Goal: Task Accomplishment & Management: Manage account settings

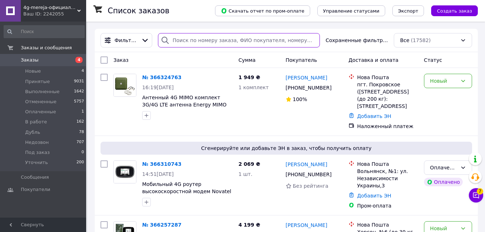
click at [195, 43] on input "search" at bounding box center [239, 40] width 162 height 14
paste input "[PHONE_NUMBER]"
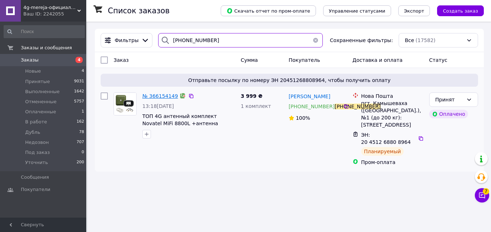
type input "[PHONE_NUMBER]"
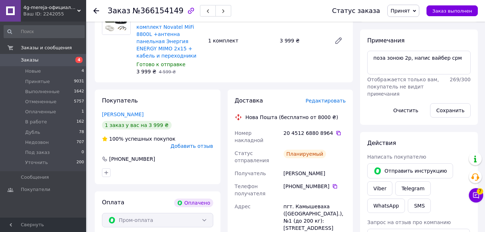
scroll to position [108, 0]
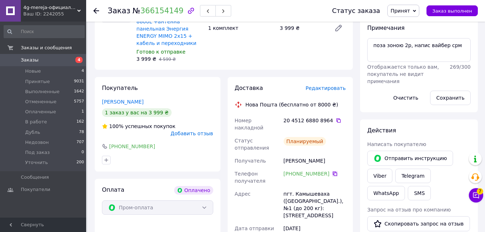
click at [332, 171] on icon at bounding box center [335, 174] width 6 height 6
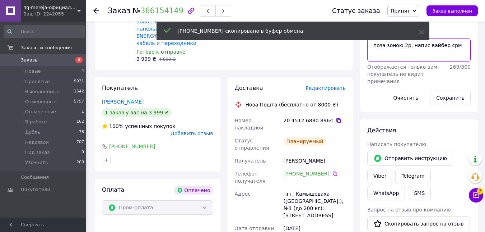
click at [468, 60] on textarea "поза зоною 2р, напис вайбер срм" at bounding box center [419, 50] width 103 height 24
paste textarea "[PHONE_NUMBER]"
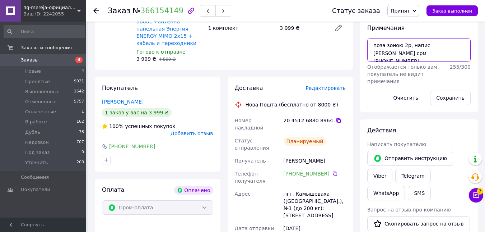
drag, startPoint x: 417, startPoint y: 55, endPoint x: 383, endPoint y: 52, distance: 34.2
click at [383, 52] on textarea "поза зоною 2р, напис [PERSON_NAME] срм [PHONE_NUMBER]" at bounding box center [419, 50] width 103 height 24
type textarea "поза зоною 2р, напис [PERSON_NAME] срм [PHONE_NUMBER]"
click at [278, 60] on div "Товары в заказе (1) −13% ТОП 4G антенный комплект Novatel MiFi 8800L +антенна п…" at bounding box center [224, 20] width 258 height 97
drag, startPoint x: 340, startPoint y: 139, endPoint x: 282, endPoint y: 139, distance: 58.6
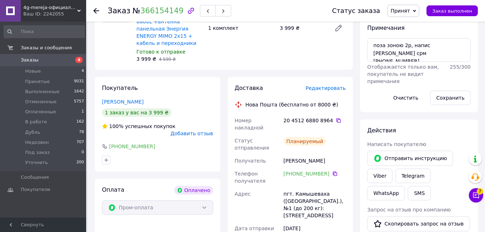
click at [282, 139] on div "Номер накладной 20 4512 6880 8964   Статус отправления Планируемый Получатель […" at bounding box center [291, 201] width 114 height 174
copy div "Получатель [PERSON_NAME]"
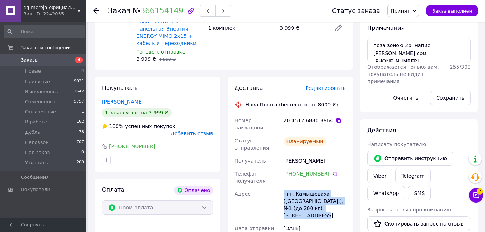
drag, startPoint x: 324, startPoint y: 194, endPoint x: 276, endPoint y: 173, distance: 52.8
click at [276, 173] on div "Номер накладной 20 4512 6880 8964   Статус отправления Планируемый Получатель […" at bounding box center [291, 201] width 114 height 174
copy div "[GEOGRAPHIC_DATA] пгт. Камышеваха ([GEOGRAPHIC_DATA].), №1 (до 200 кг): [STREET…"
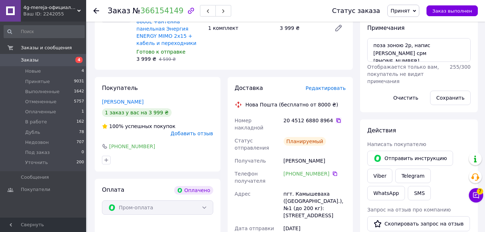
click at [337, 118] on icon at bounding box center [339, 120] width 4 height 4
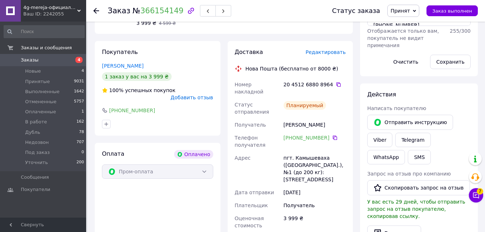
scroll to position [72, 0]
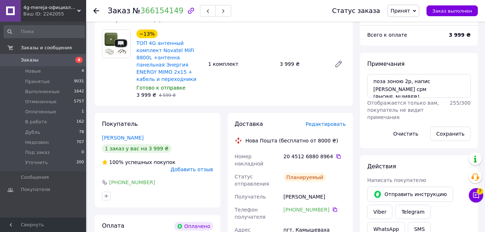
click at [42, 59] on span "Заказы" at bounding box center [44, 60] width 46 height 6
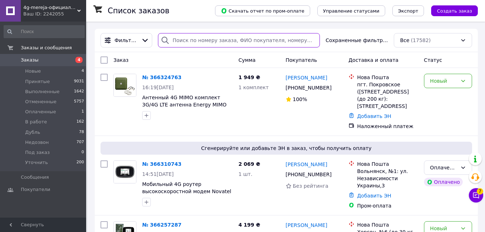
click at [217, 38] on input "search" at bounding box center [239, 40] width 162 height 14
paste input "[PHONE_NUMBER]"
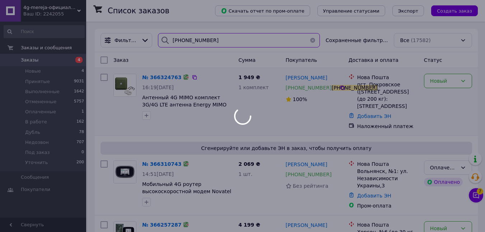
type input "[PHONE_NUMBER]"
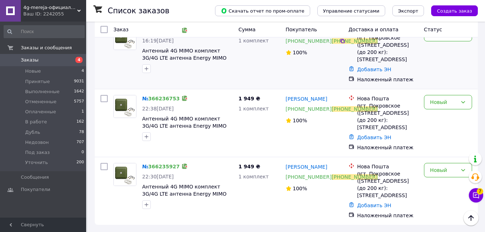
scroll to position [69, 0]
click at [166, 163] on link "366235927" at bounding box center [164, 166] width 32 height 6
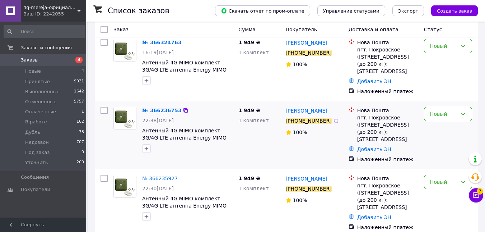
scroll to position [69, 0]
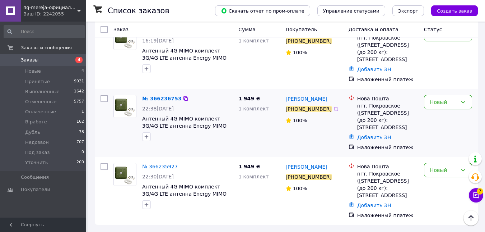
click at [161, 96] on span "№ 366236753" at bounding box center [161, 99] width 39 height 6
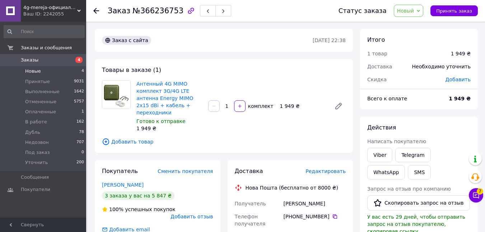
click at [50, 70] on li "Новые 4" at bounding box center [44, 71] width 88 height 10
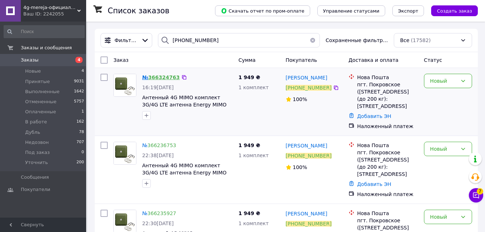
click at [156, 77] on span "№ 366324763" at bounding box center [161, 77] width 38 height 6
click at [160, 75] on link "366324763" at bounding box center [162, 77] width 29 height 6
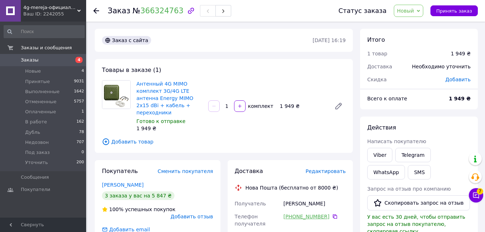
click at [301, 213] on link "[PHONE_NUMBER]" at bounding box center [307, 216] width 46 height 7
click at [314, 124] on div "Антенный 4G MIMO комплект 3G/4G LTE антенна Energy MIMO 2x15 dBi + кабель + пер…" at bounding box center [241, 106] width 215 height 55
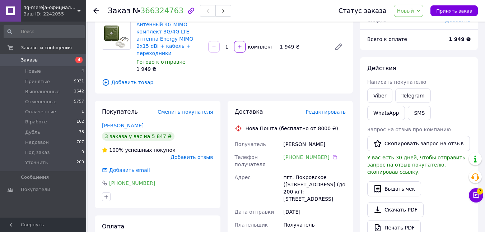
scroll to position [72, 0]
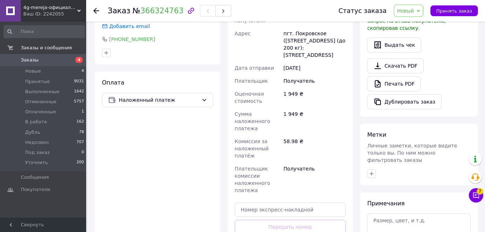
scroll to position [216, 0]
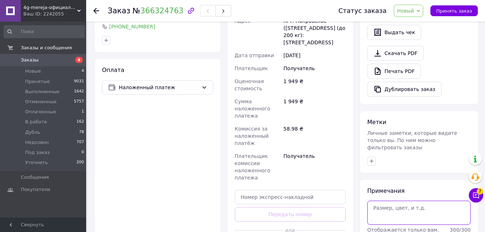
click at [398, 204] on textarea at bounding box center [419, 212] width 103 height 24
click at [394, 206] on textarea at bounding box center [419, 212] width 103 height 24
type textarea "у"
type textarea "е"
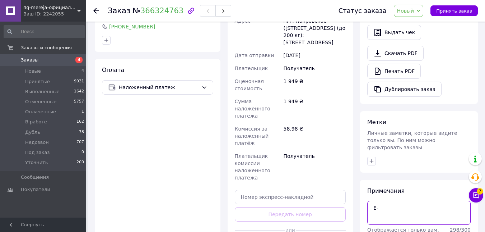
type textarea "[PERSON_NAME]"
type textarea "t"
drag, startPoint x: 391, startPoint y: 194, endPoint x: 373, endPoint y: 195, distance: 18.0
click at [373, 200] on textarea "td-lte" at bounding box center [419, 212] width 103 height 24
type textarea "td-lte"
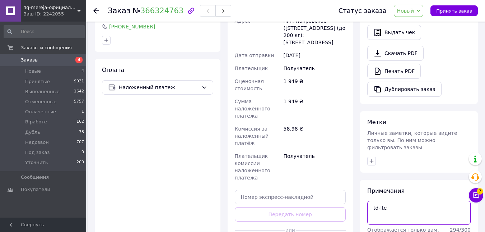
scroll to position [144, 0]
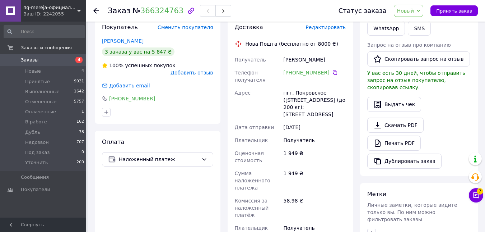
click at [40, 59] on span "Заказы" at bounding box center [44, 60] width 46 height 6
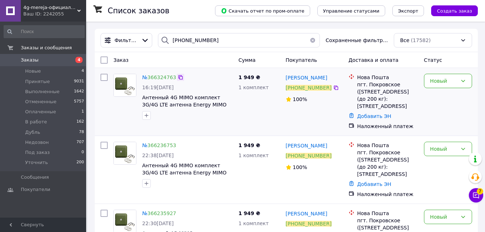
drag, startPoint x: 177, startPoint y: 78, endPoint x: 192, endPoint y: 89, distance: 19.3
click at [178, 78] on icon at bounding box center [181, 77] width 6 height 6
click at [156, 148] on link "366236753" at bounding box center [162, 145] width 29 height 6
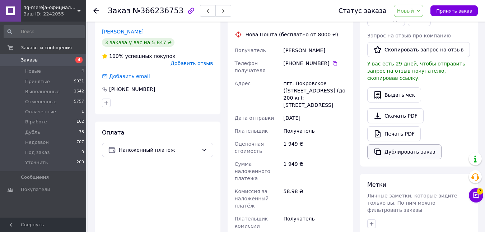
scroll to position [231, 0]
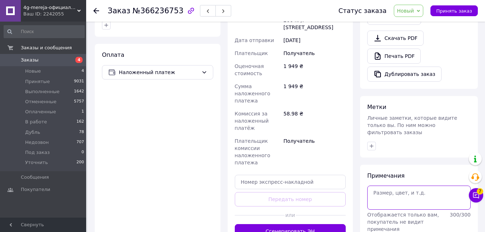
click at [407, 185] on textarea at bounding box center [419, 197] width 103 height 24
paste textarea "366324763"
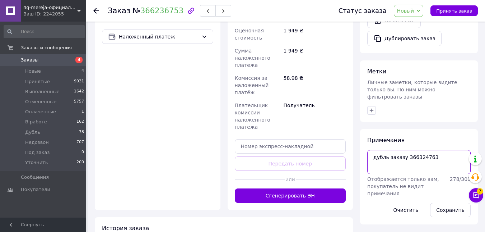
scroll to position [267, 0]
type textarea "дубль заказу 366324763"
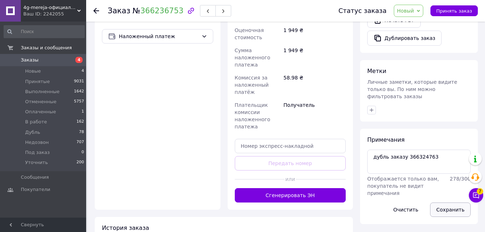
click at [440, 202] on button "Сохранить" at bounding box center [450, 209] width 41 height 14
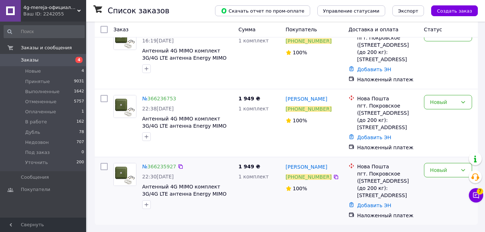
scroll to position [69, 0]
click at [164, 163] on link "366235927" at bounding box center [162, 166] width 29 height 6
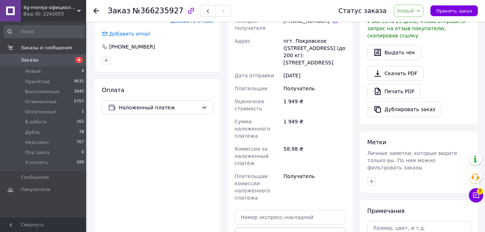
scroll to position [248, 0]
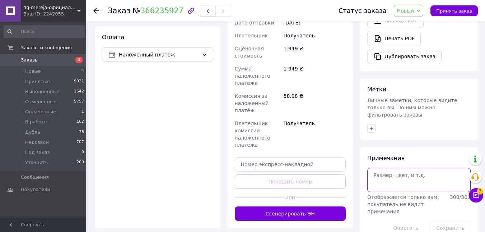
click at [418, 175] on textarea at bounding box center [419, 180] width 103 height 24
paste textarea "366324763"
type textarea "дубль заказу 366324763"
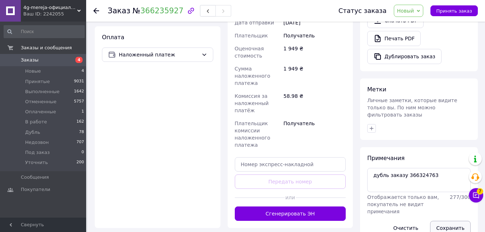
click at [453, 221] on button "Сохранить" at bounding box center [450, 228] width 41 height 14
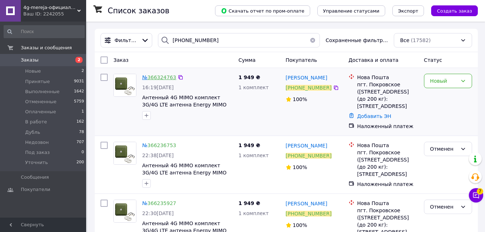
click at [152, 76] on link "366324763" at bounding box center [162, 77] width 29 height 6
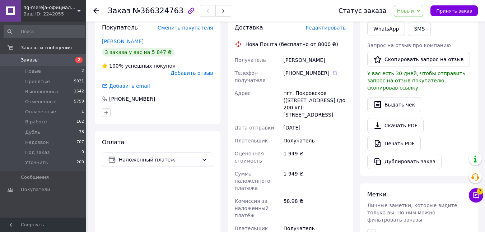
scroll to position [144, 0]
click at [308, 69] on link "[PHONE_NUMBER]" at bounding box center [307, 72] width 46 height 7
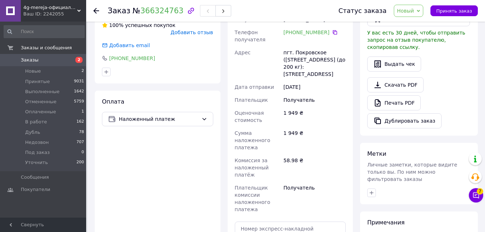
scroll to position [251, 0]
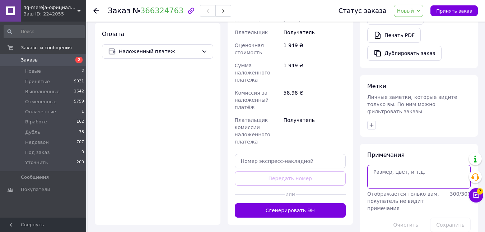
click at [426, 172] on textarea at bounding box center [419, 177] width 103 height 24
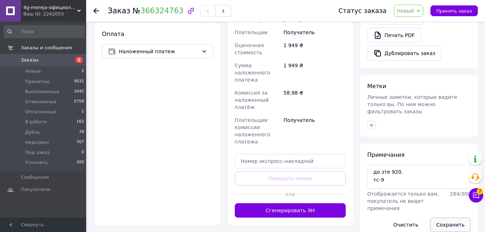
click at [456, 217] on button "Сохранить" at bounding box center [450, 224] width 41 height 14
click at [428, 170] on textarea "до зте 920. тс-9" at bounding box center [419, 177] width 103 height 24
click at [453, 217] on button "Сохранить" at bounding box center [450, 224] width 41 height 14
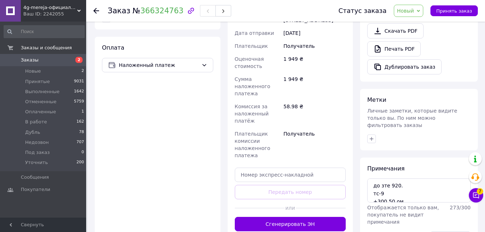
scroll to position [287, 0]
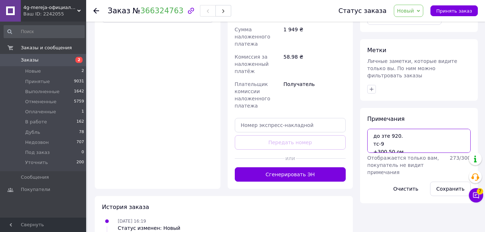
click at [431, 139] on textarea "до зте 920. тс-9 +300 50 ом" at bounding box center [419, 141] width 103 height 24
click at [456, 181] on button "Сохранить" at bounding box center [450, 188] width 41 height 14
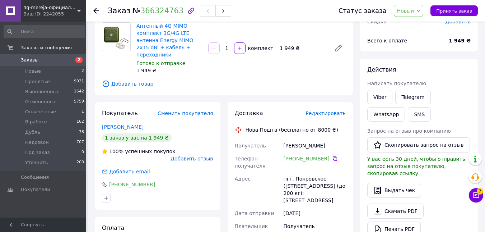
scroll to position [36, 0]
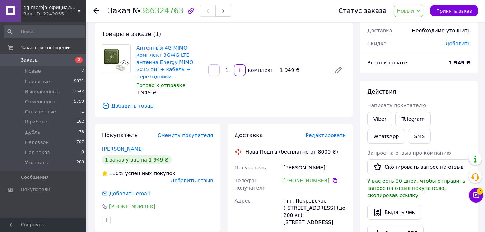
click at [291, 108] on div "Товары в заказе (1) Антенный 4G MIMO комплект 3G/4G LTE антенна Energy MIMO 2x1…" at bounding box center [224, 70] width 258 height 94
drag, startPoint x: 332, startPoint y: 174, endPoint x: 394, endPoint y: 166, distance: 62.7
click at [332, 177] on icon at bounding box center [335, 180] width 6 height 6
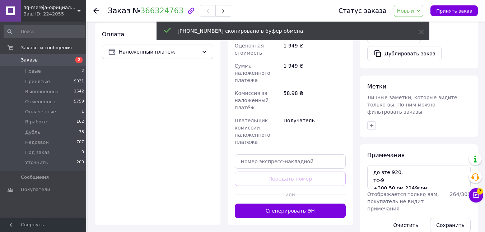
scroll to position [251, 0]
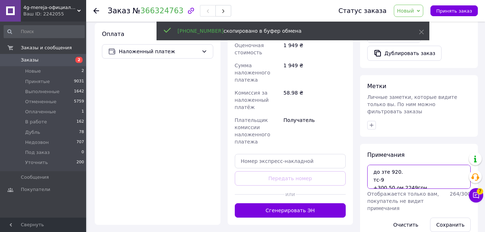
click at [441, 175] on textarea "до зте 920. тс-9 +300 50 ом 2249грн." at bounding box center [419, 177] width 103 height 24
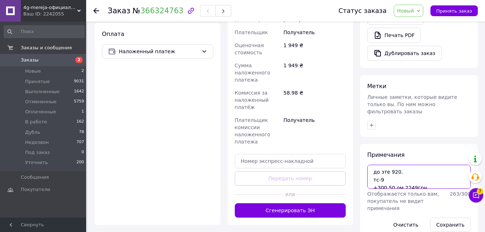
paste textarea "[PHONE_NUMBER]"
drag, startPoint x: 458, startPoint y: 172, endPoint x: 434, endPoint y: 174, distance: 24.6
click at [431, 179] on textarea "до зте 920. тс-9 +300 50 ом 2249грн. +380505868535" at bounding box center [419, 177] width 103 height 24
type textarea "до зте 920. тс-9 +300 50 ом 2249грн. +380505868535"
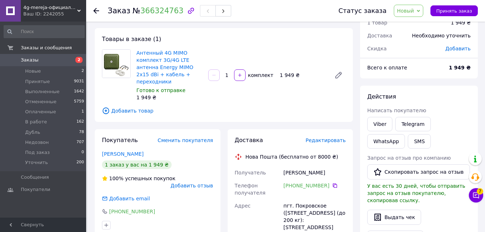
scroll to position [72, 0]
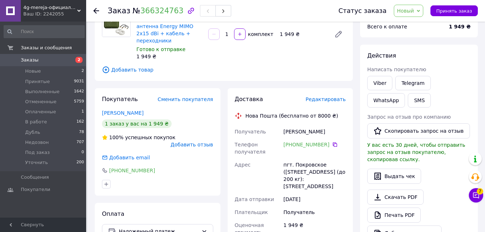
drag, startPoint x: 329, startPoint y: 125, endPoint x: 282, endPoint y: 122, distance: 46.5
click at [278, 125] on div "Получатель Большак Микола Телефон получателя +380 50 586 85 35   Адрес пгт. Пок…" at bounding box center [291, 226] width 114 height 203
copy div "Получатель Большак Микола"
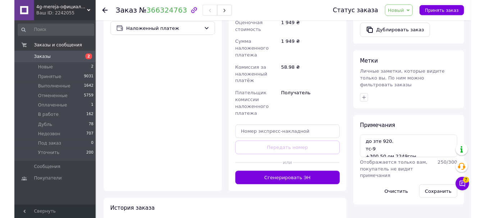
scroll to position [323, 0]
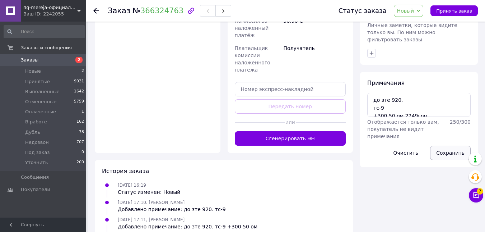
click at [452, 145] on button "Сохранить" at bounding box center [450, 152] width 41 height 14
